Goal: Browse casually: Explore the website without a specific task or goal

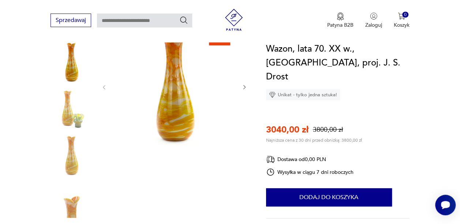
scroll to position [78, 0]
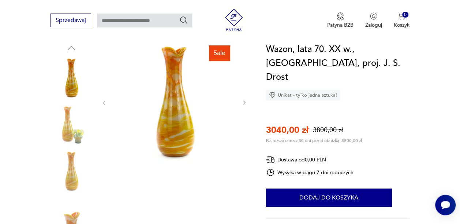
click at [178, 83] on img at bounding box center [175, 102] width 120 height 120
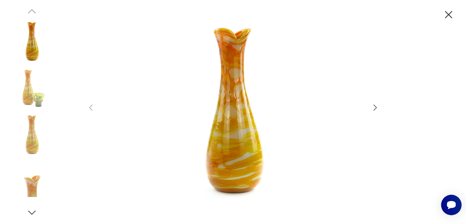
click at [375, 108] on icon "button" at bounding box center [375, 107] width 9 height 9
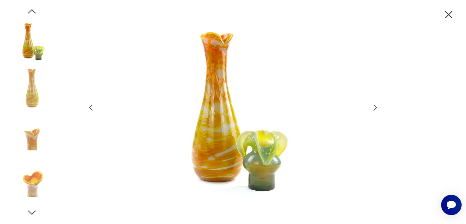
click at [375, 108] on icon "button" at bounding box center [375, 107] width 9 height 9
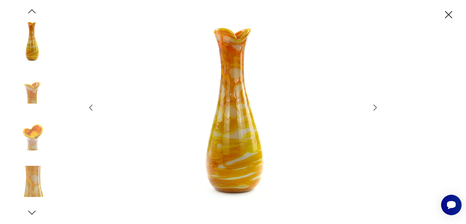
click at [375, 108] on icon "button" at bounding box center [375, 107] width 9 height 9
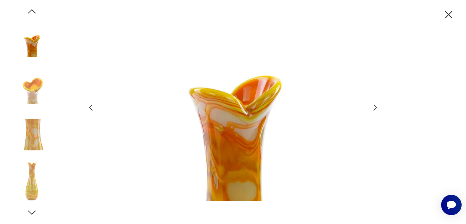
click at [375, 108] on icon "button" at bounding box center [375, 107] width 9 height 9
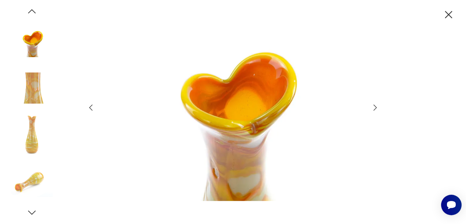
click at [375, 108] on icon "button" at bounding box center [375, 107] width 9 height 9
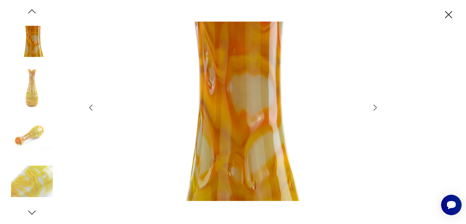
click at [375, 108] on icon "button" at bounding box center [375, 107] width 9 height 9
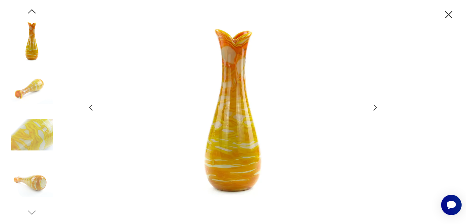
click at [375, 108] on icon "button" at bounding box center [375, 107] width 9 height 9
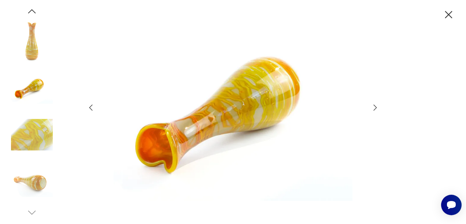
click at [375, 108] on icon "button" at bounding box center [375, 107] width 9 height 9
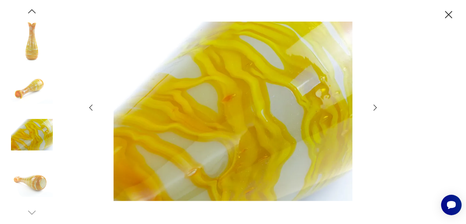
click at [375, 108] on icon "button" at bounding box center [375, 107] width 9 height 9
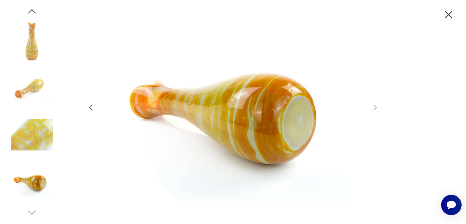
click at [450, 15] on icon "button" at bounding box center [448, 14] width 13 height 13
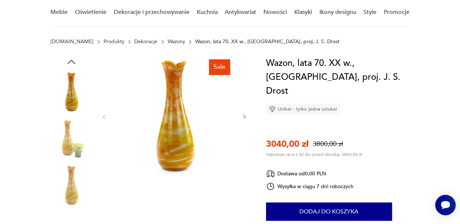
scroll to position [61, 0]
